Goal: Transaction & Acquisition: Purchase product/service

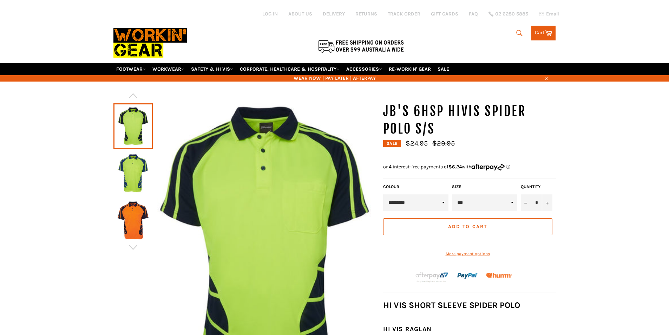
click at [138, 32] on img at bounding box center [149, 43] width 73 height 40
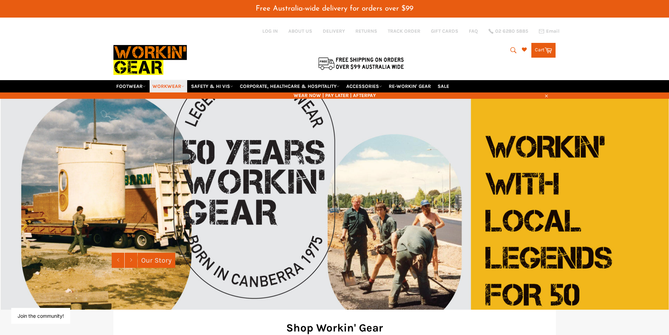
click at [178, 85] on link "WORKWEAR" at bounding box center [169, 86] width 38 height 12
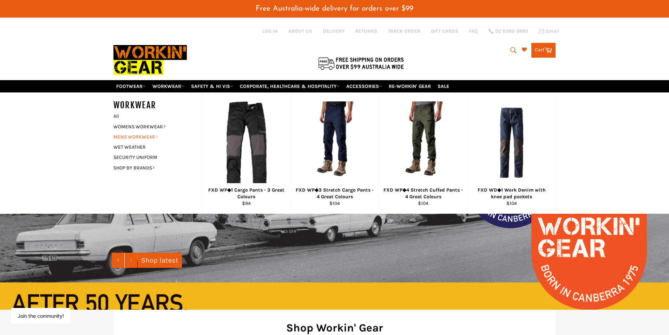
click at [139, 135] on link "MENS WORKWEAR" at bounding box center [152, 137] width 85 height 10
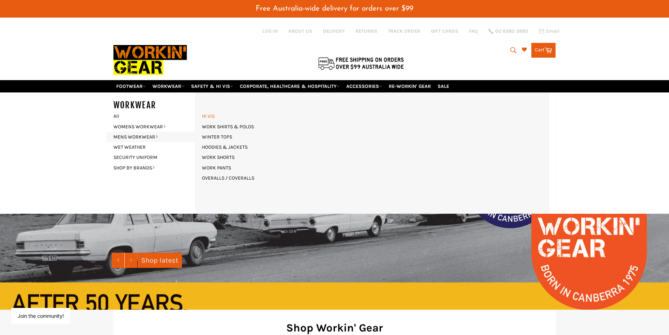
click at [214, 117] on link "HI VIS" at bounding box center [208, 116] width 20 height 10
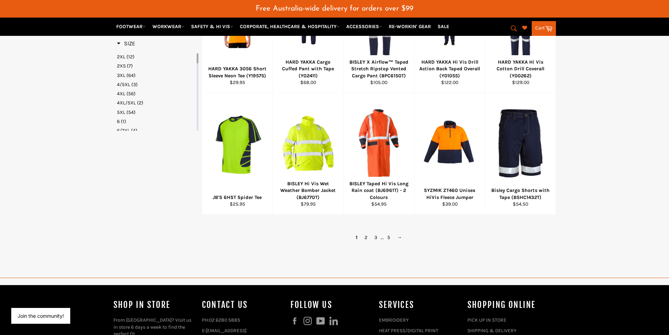
scroll to position [421, 0]
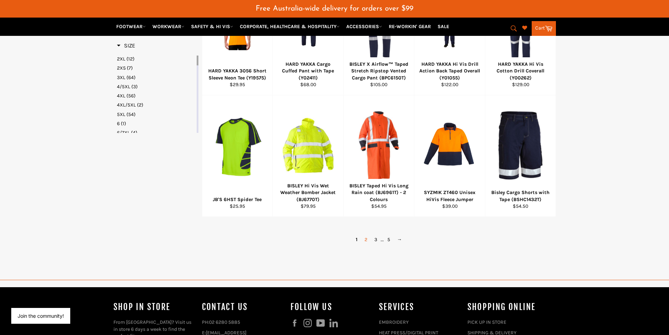
click at [368, 239] on link "2" at bounding box center [366, 239] width 10 height 10
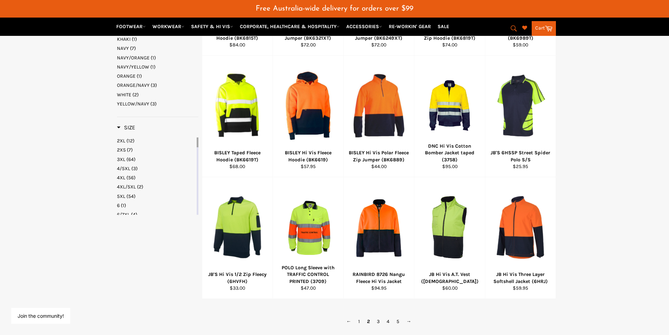
scroll to position [345, 0]
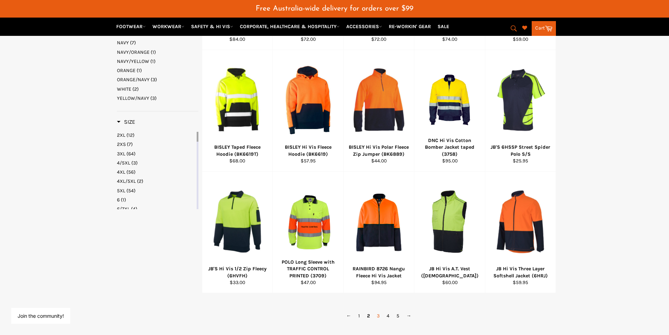
click at [375, 315] on link "3" at bounding box center [378, 315] width 10 height 10
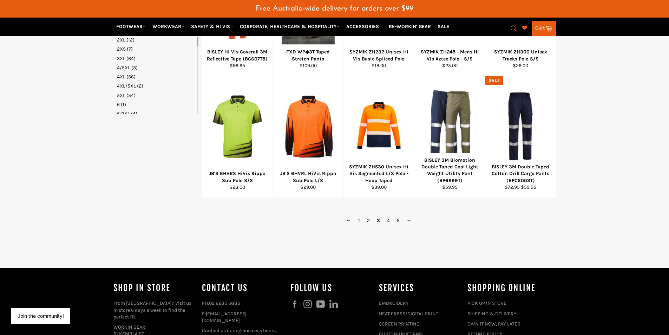
scroll to position [457, 0]
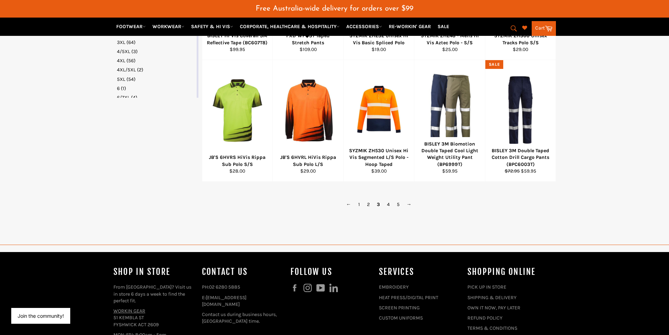
click at [389, 240] on div "**********" at bounding box center [334, 62] width 669 height 841
click at [391, 205] on link "4" at bounding box center [389, 204] width 10 height 10
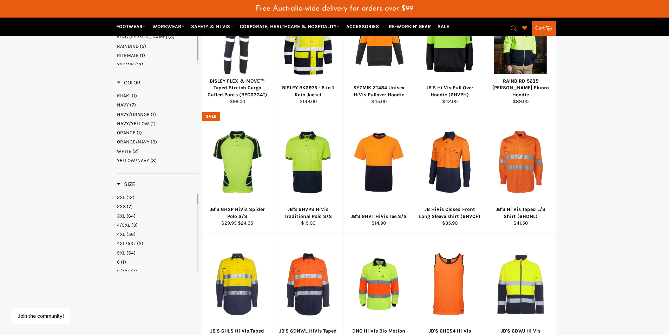
scroll to position [380, 0]
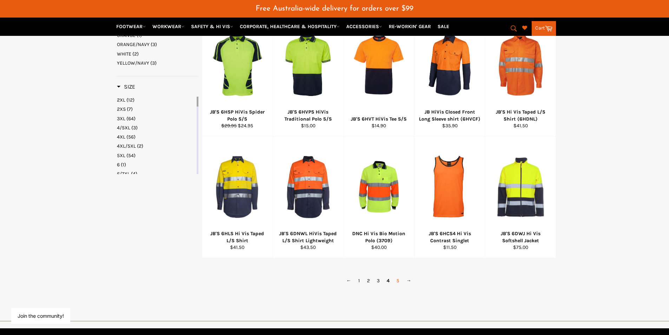
click at [396, 278] on link "5" at bounding box center [398, 280] width 10 height 10
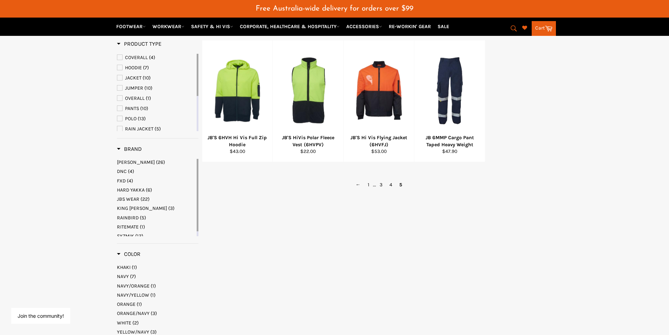
scroll to position [99, 0]
